Goal: Check status

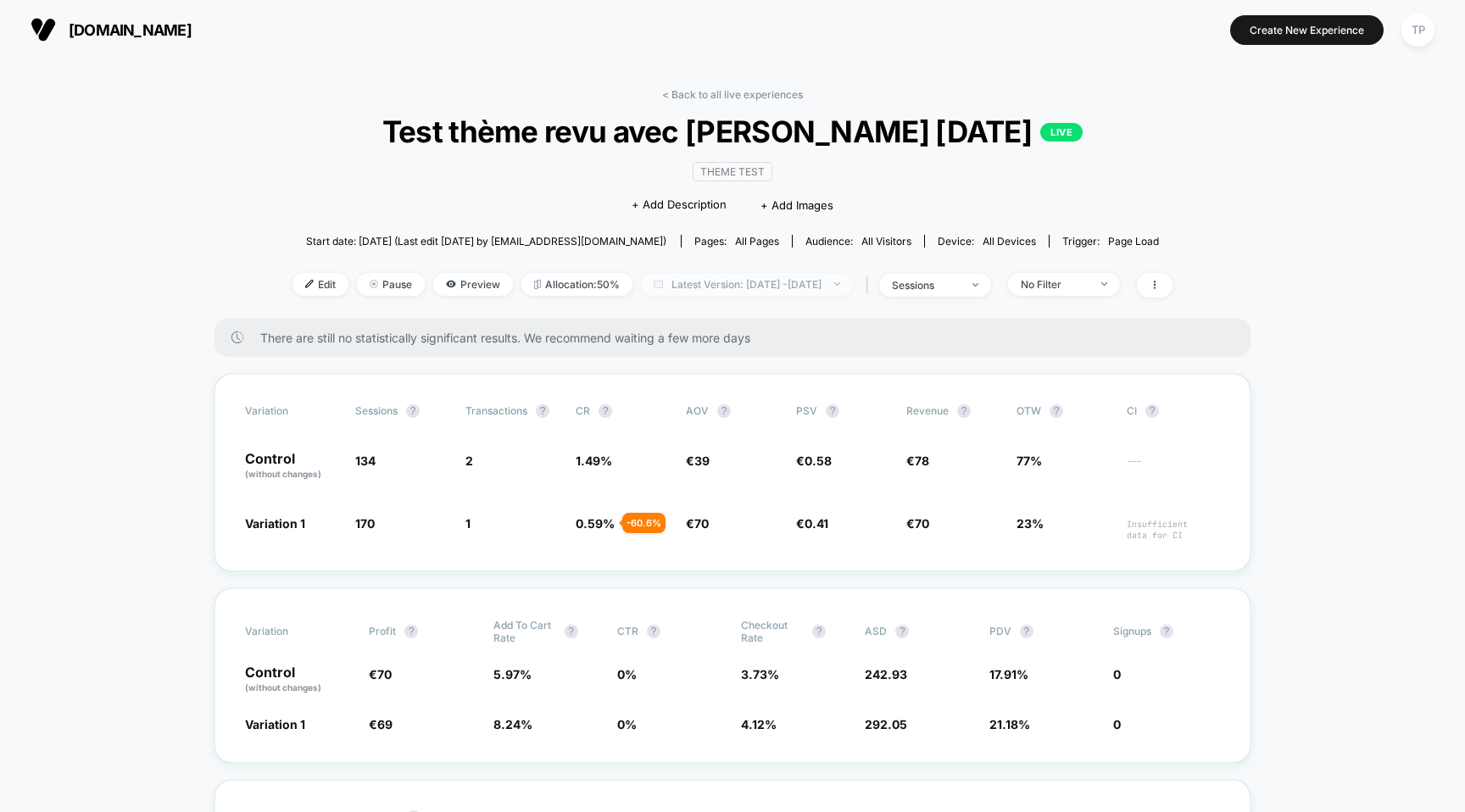
click at [817, 278] on span "Latest Version: [DATE] - [DATE]" at bounding box center [747, 285] width 212 height 23
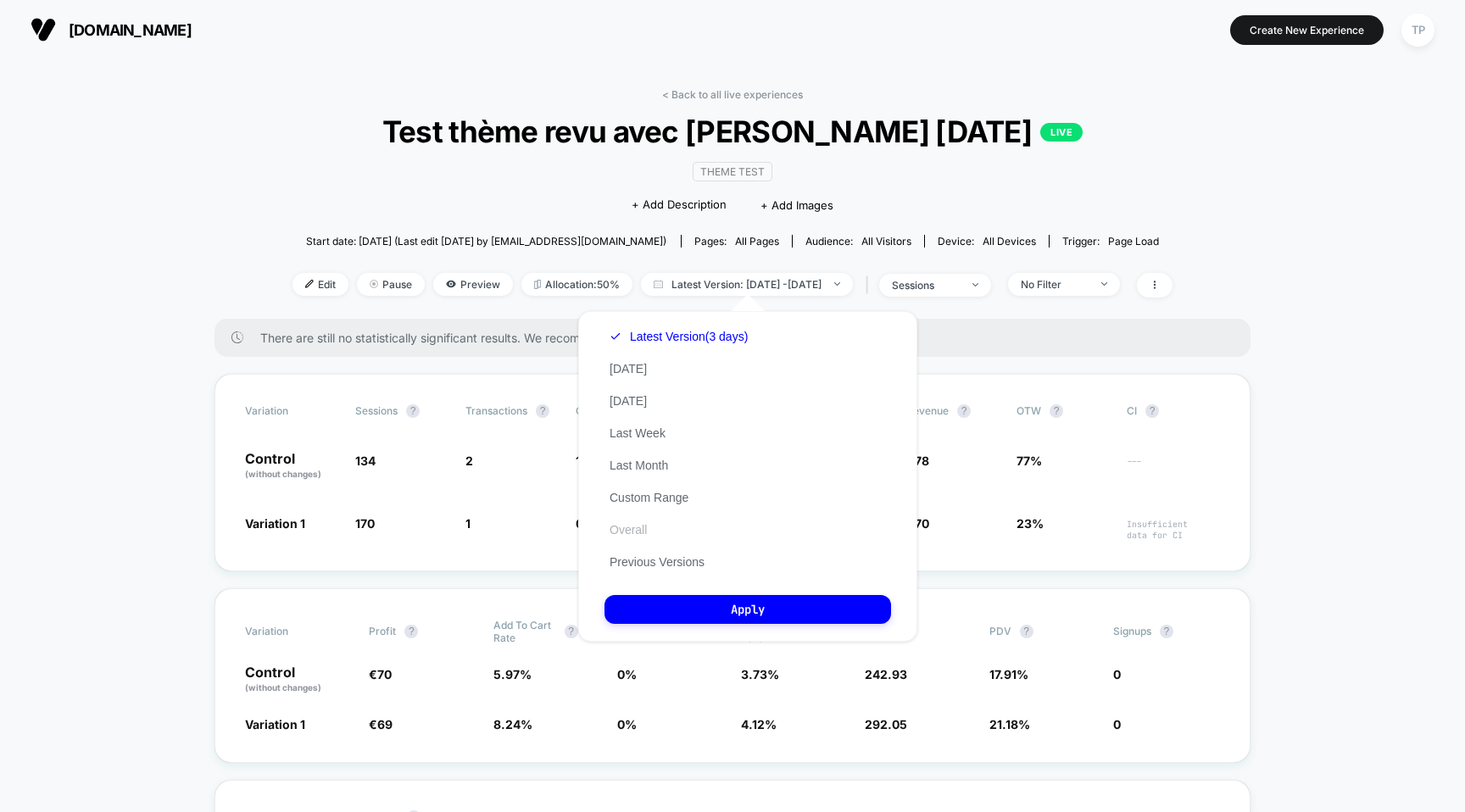
click at [642, 529] on button "Overall" at bounding box center [628, 530] width 48 height 16
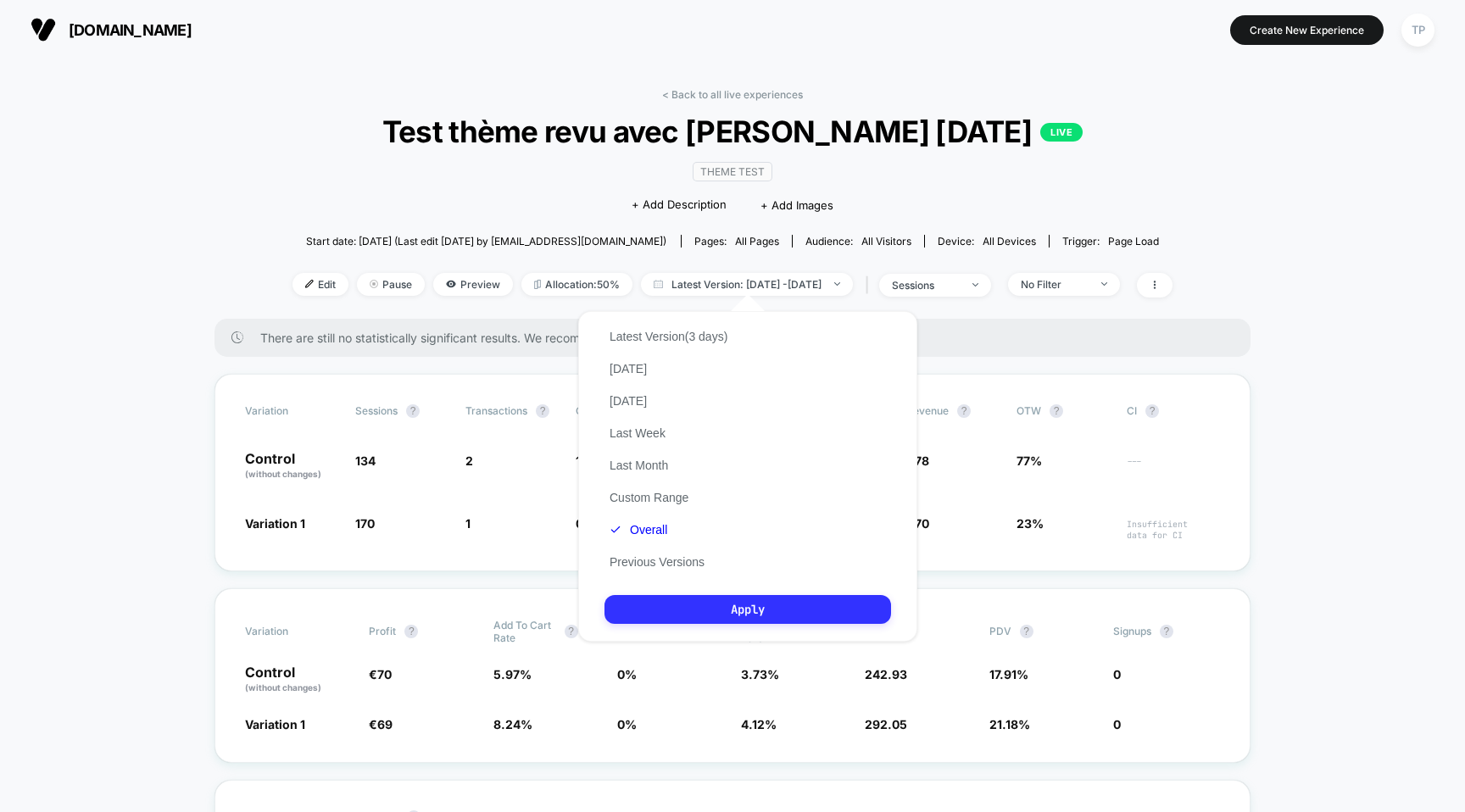
click at [716, 606] on button "Apply" at bounding box center [748, 609] width 286 height 29
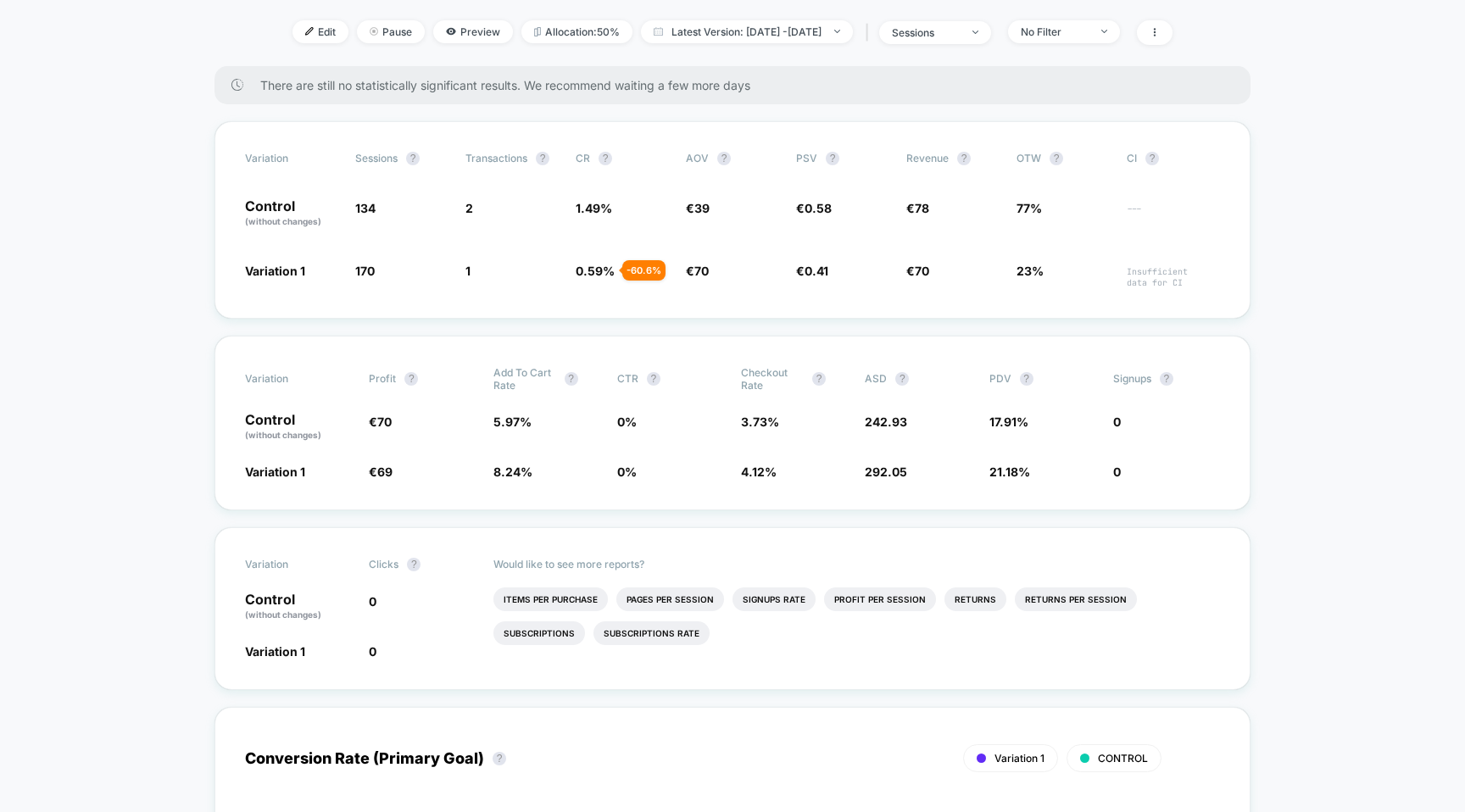
scroll to position [273, 0]
